Goal: Information Seeking & Learning: Learn about a topic

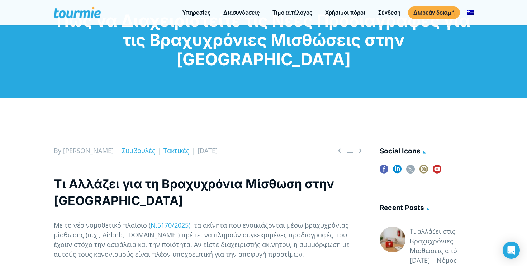
click at [285, 146] on div "By Nikoleta Συμβουλές Τακτικές [DATE]" at bounding box center [209, 151] width 311 height 10
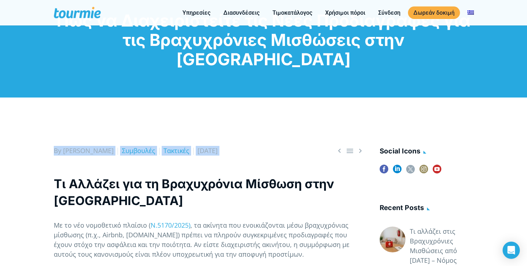
click at [285, 146] on div "By Nikoleta Συμβουλές Τακτικές [DATE]" at bounding box center [209, 151] width 311 height 10
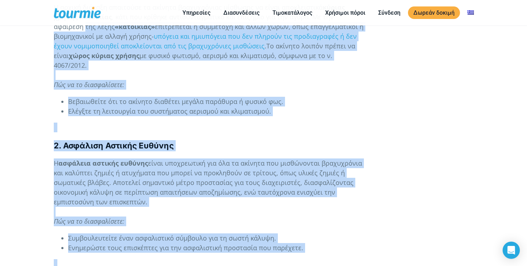
scroll to position [647, 0]
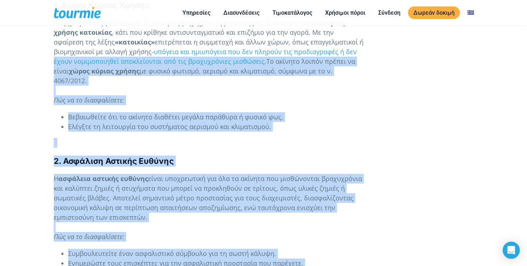
drag, startPoint x: 183, startPoint y: 188, endPoint x: 37, endPoint y: 45, distance: 204.5
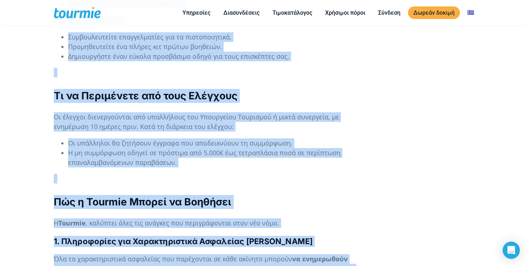
scroll to position [1311, 0]
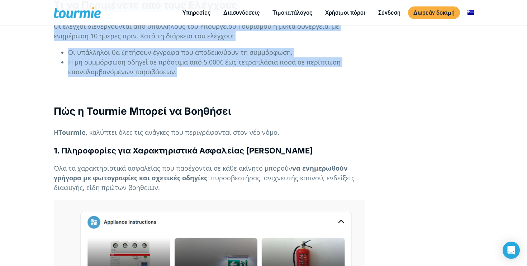
drag, startPoint x: 55, startPoint y: 46, endPoint x: 230, endPoint y: 50, distance: 175.9
click at [230, 50] on div "Τι Αλλάζει για τη Βραχυχρόνια Μίσθωση στην [GEOGRAPHIC_DATA] Με το νέο νομοθετι…" at bounding box center [209, 31] width 311 height 2159
copy div "Loremip Dolorsitamet con Adipis el Seddoei te Incidid utl 8. Etdol Magnaa Enima…"
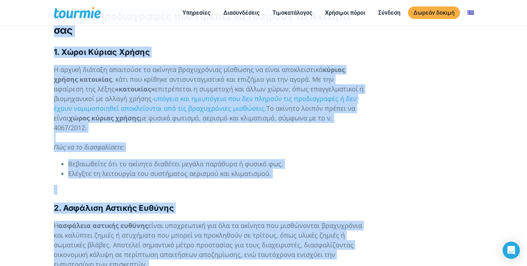
scroll to position [599, 0]
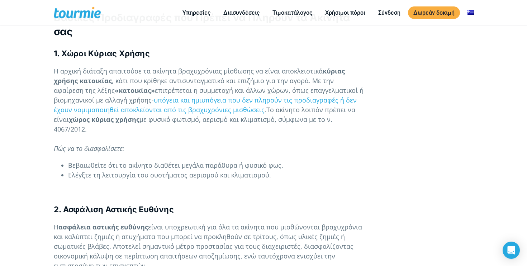
click at [268, 105] on p "Η αρχική διάταξη απαιτούσε τα ακίνητα βραχυχρόνιας μίσθωσης να είναι αποκλειστι…" at bounding box center [209, 109] width 311 height 87
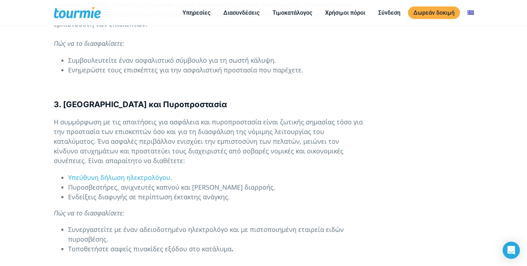
scroll to position [842, 0]
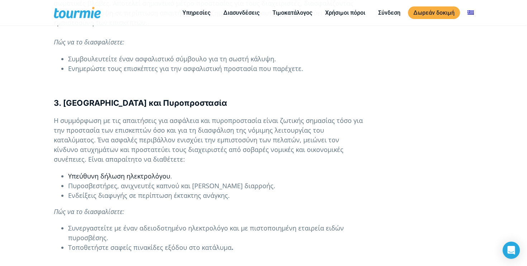
click at [157, 172] on span "Υπεύθυνη δήλωση ηλεκτρολόγου" at bounding box center [119, 176] width 102 height 9
click at [134, 172] on span "Υπεύθυνη δήλωση ηλεκτρολόγου" at bounding box center [119, 176] width 102 height 9
